Goal: Find specific page/section: Find specific page/section

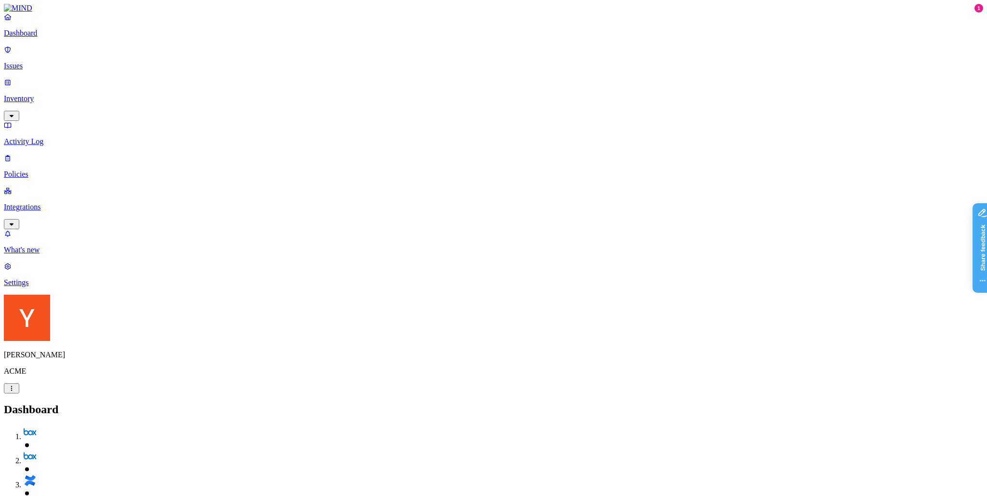
click at [30, 154] on link "Policies" at bounding box center [493, 166] width 979 height 25
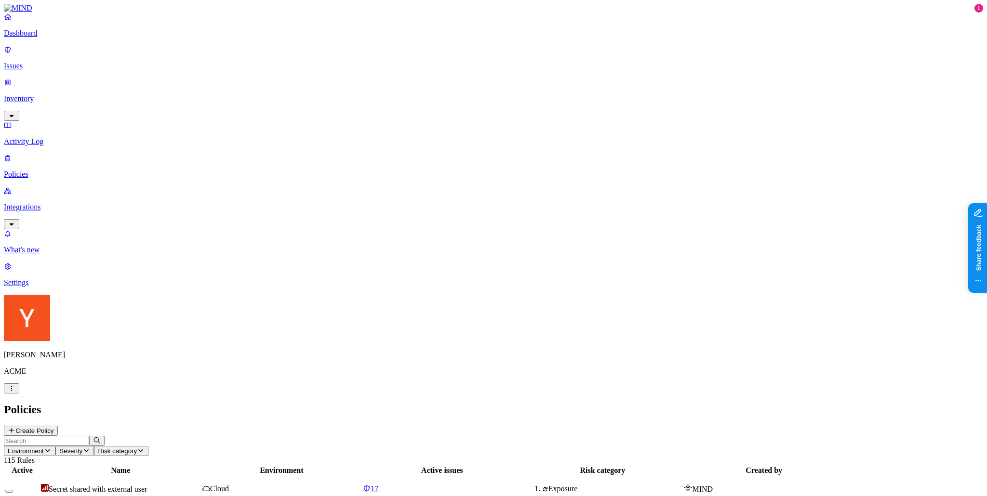
click at [90, 448] on icon "button" at bounding box center [86, 451] width 8 height 6
click at [277, 93] on span "High" at bounding box center [273, 97] width 15 height 8
click at [282, 122] on span "Medium" at bounding box center [279, 126] width 26 height 8
